Goal: Transaction & Acquisition: Purchase product/service

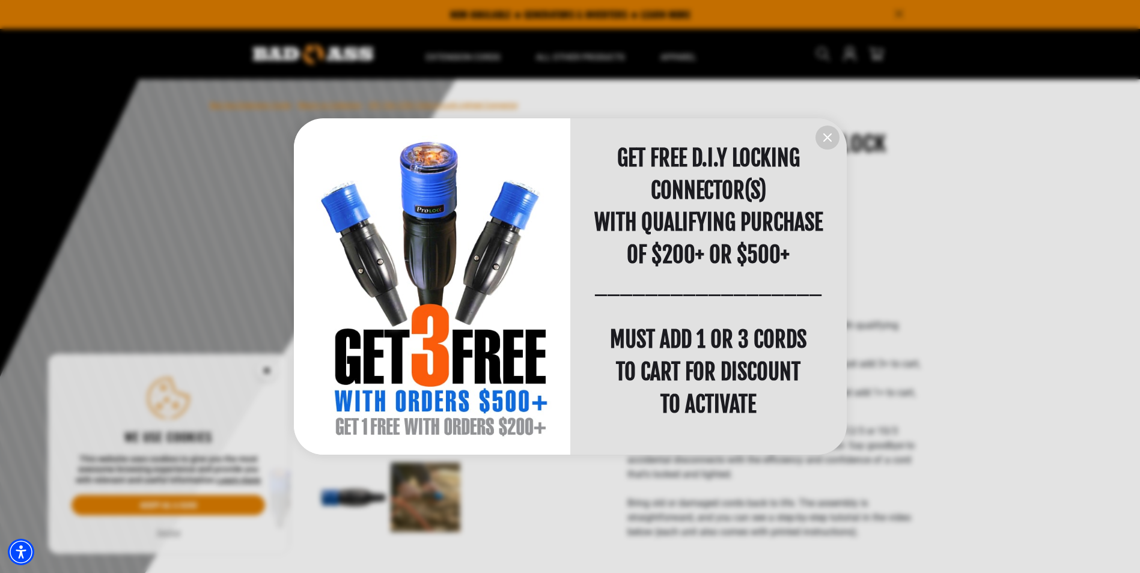
click at [649, 188] on span "GET FREE D.I.Y LOCKING CONNECTOR(S)" at bounding box center [708, 174] width 183 height 59
drag, startPoint x: 649, startPoint y: 188, endPoint x: 819, endPoint y: 135, distance: 178.1
click at [821, 133] on icon "information" at bounding box center [827, 137] width 14 height 14
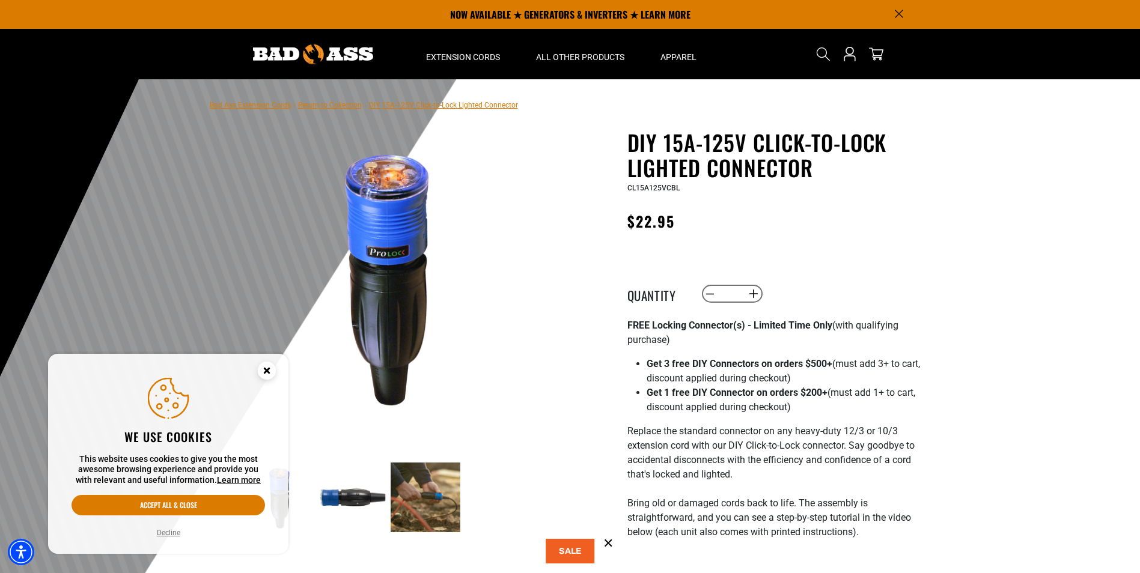
click at [657, 190] on span "CL15A125VCBL" at bounding box center [653, 188] width 52 height 8
copy span "CL15A125VCBL"
click at [208, 502] on button "Accept all & close" at bounding box center [167, 505] width 193 height 20
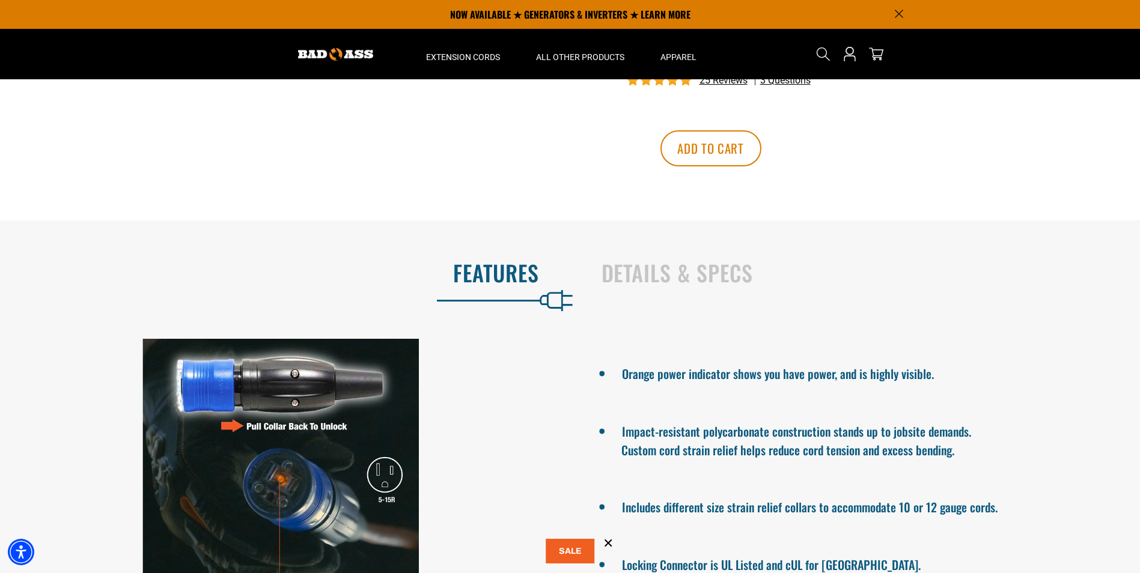
scroll to position [481, 0]
